Goal: Go to known website: Go to known website

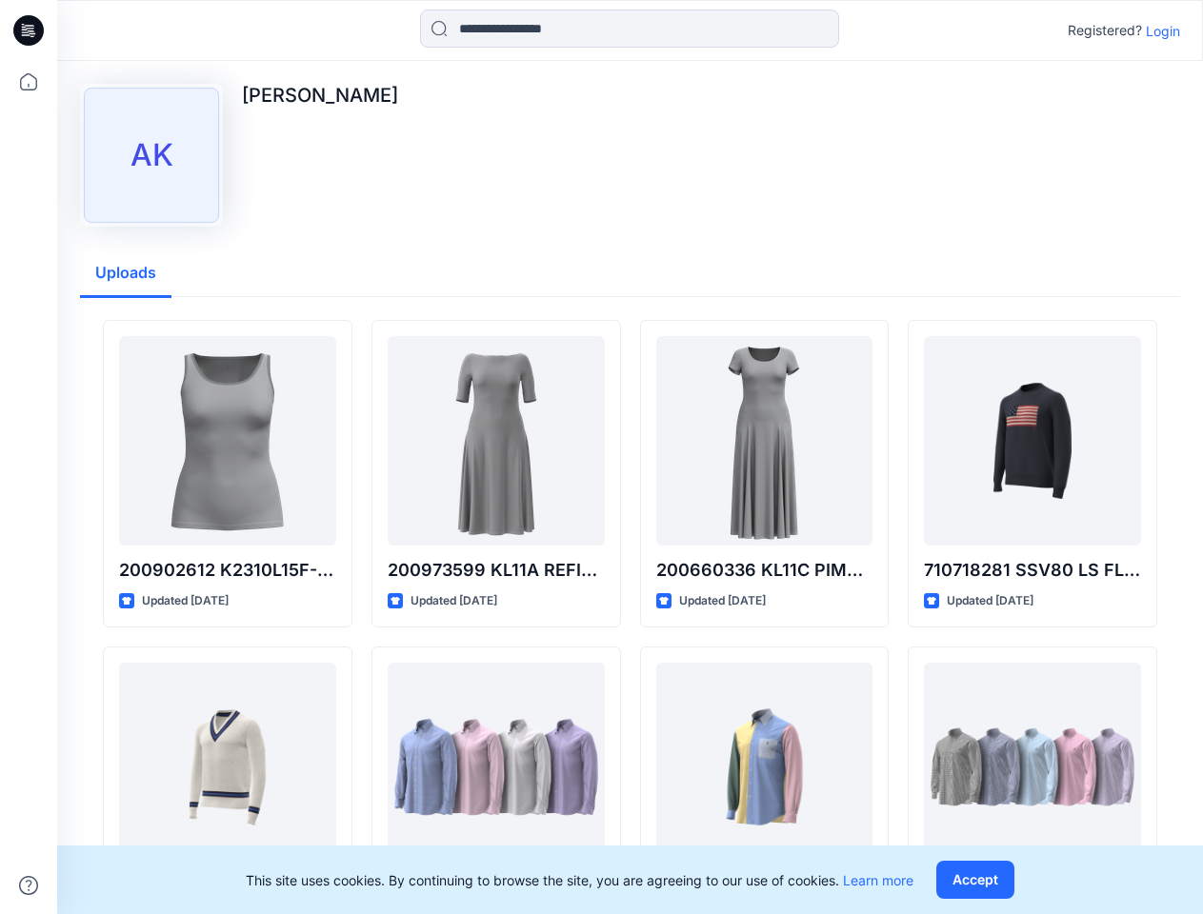
click at [30, 30] on icon at bounding box center [32, 30] width 8 height 1
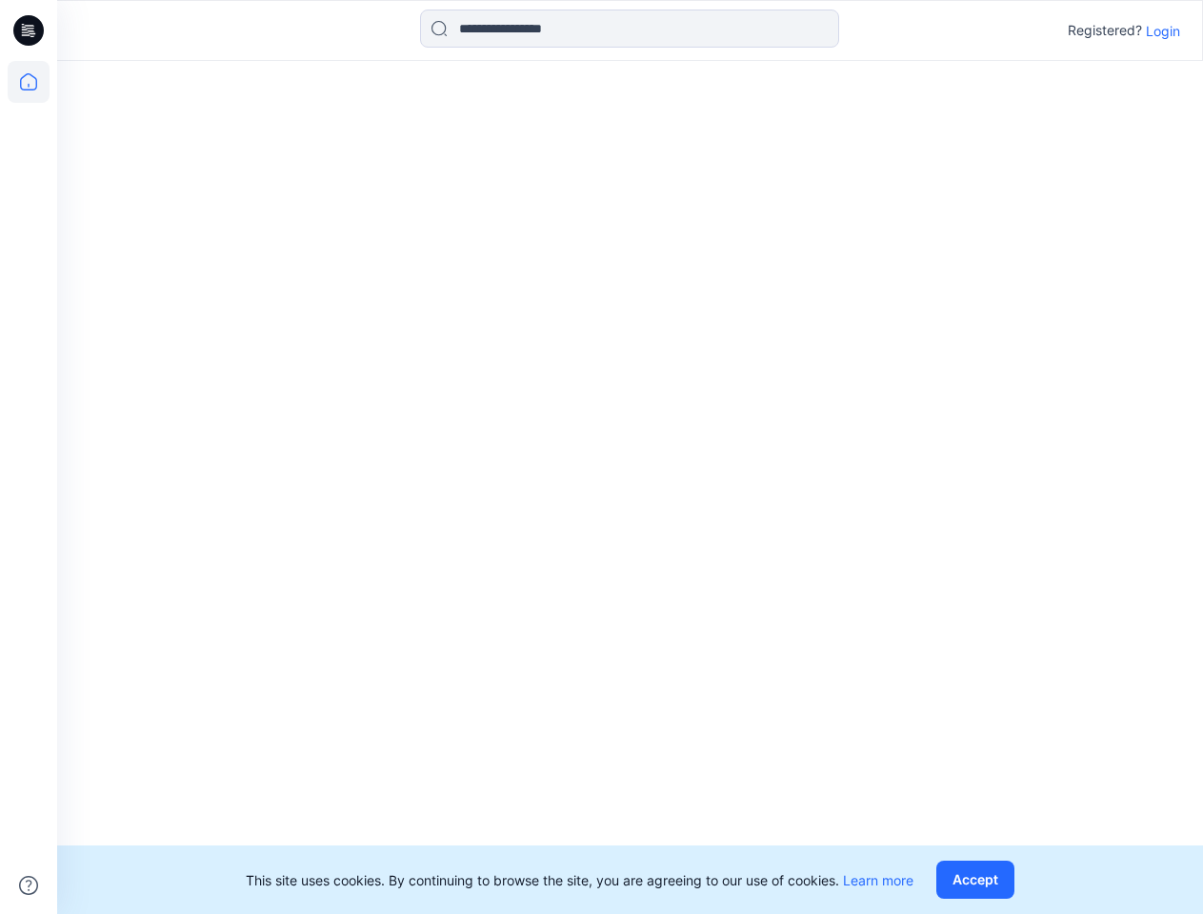
click at [29, 82] on icon at bounding box center [29, 82] width 42 height 42
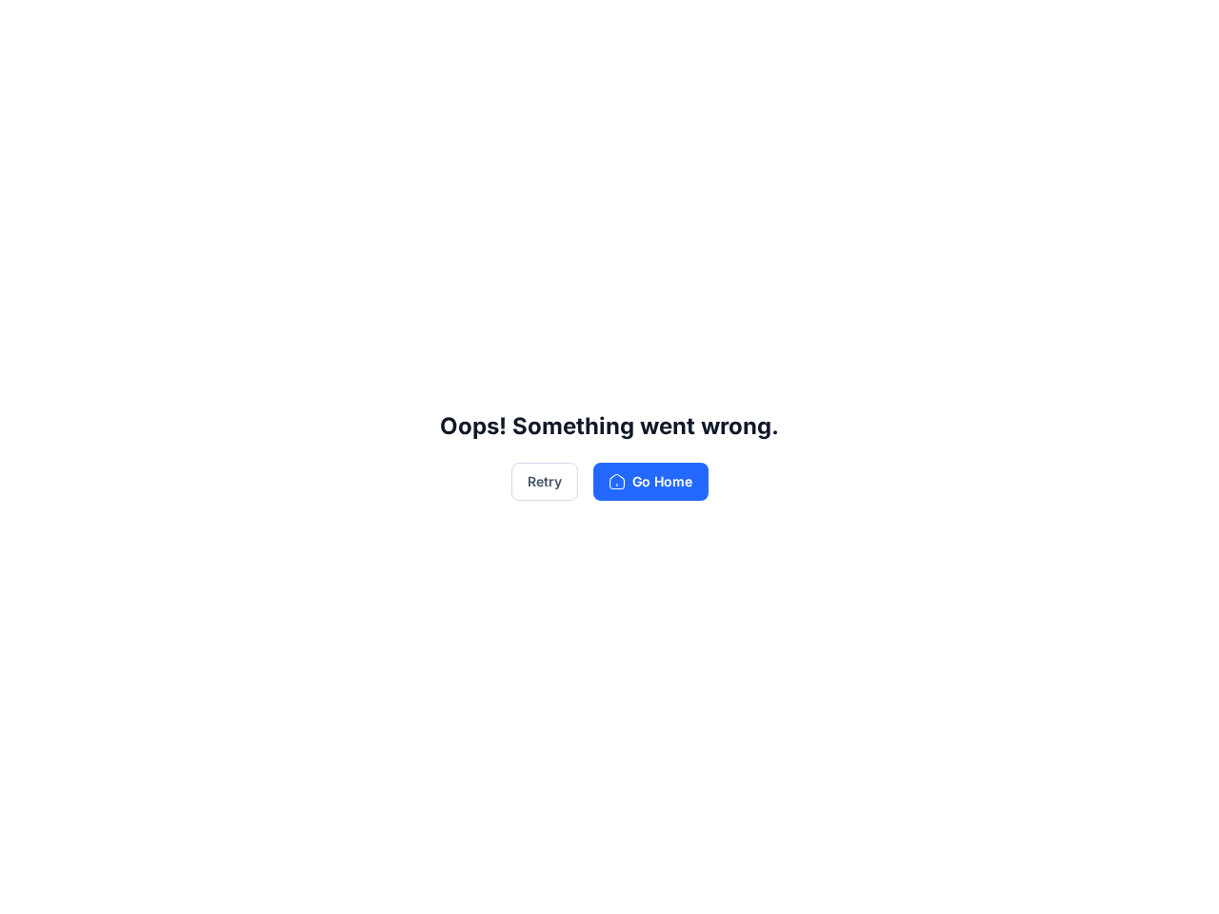
click at [629, 29] on div "Oops! Something went wrong. Retry Go Home" at bounding box center [609, 457] width 1219 height 914
click at [1163, 30] on div "Oops! Something went wrong. Retry Go Home" at bounding box center [609, 457] width 1219 height 914
click at [126, 273] on div "Oops! Something went wrong. Retry Go Home" at bounding box center [609, 457] width 1219 height 914
click at [228, 570] on div "Oops! Something went wrong. Retry Go Home" at bounding box center [609, 457] width 1219 height 914
click at [496, 570] on div "Oops! Something went wrong. Retry Go Home" at bounding box center [609, 457] width 1219 height 914
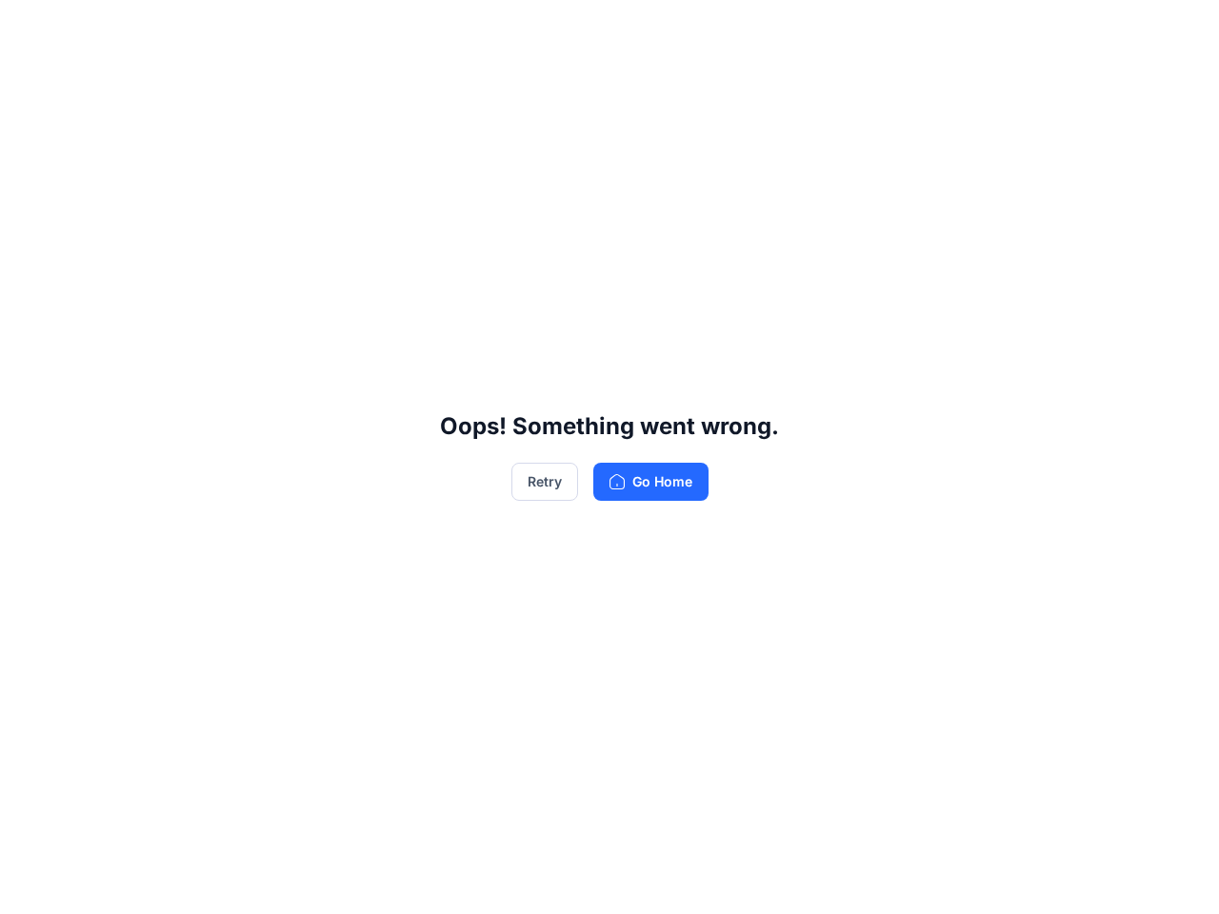
click at [765, 570] on div "Oops! Something went wrong. Retry Go Home" at bounding box center [609, 457] width 1219 height 914
click at [1032, 570] on div "Oops! Something went wrong. Retry Go Home" at bounding box center [609, 457] width 1219 height 914
